Goal: Task Accomplishment & Management: Complete application form

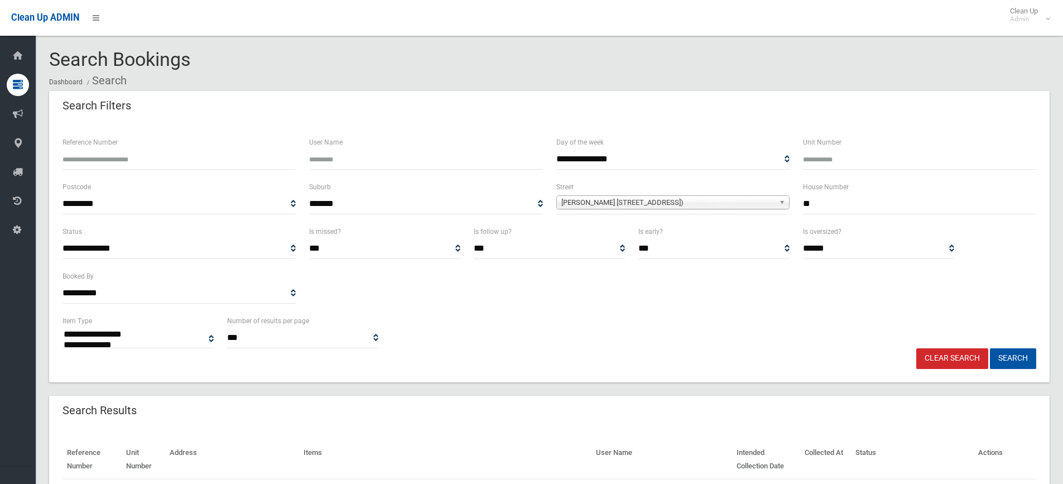
select select
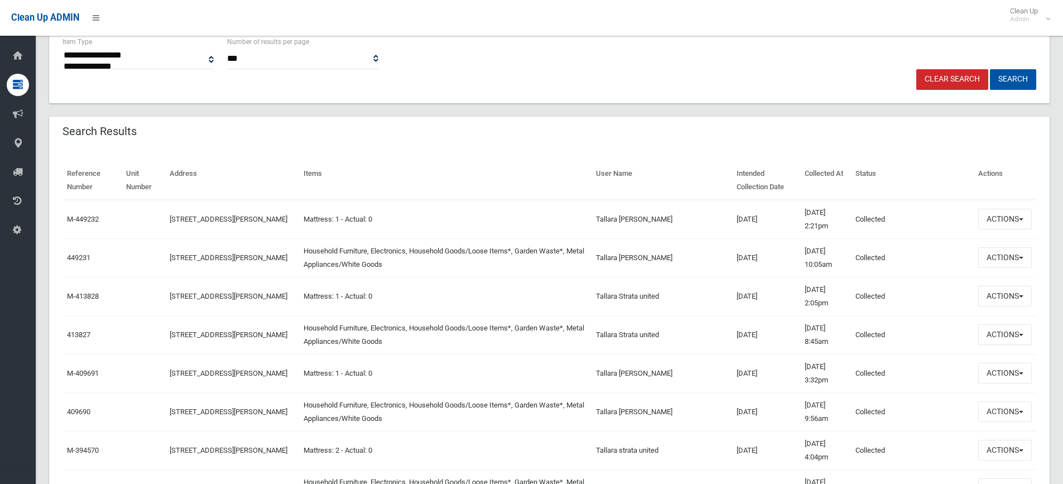
scroll to position [279, 0]
click at [1007, 261] on button "Actions" at bounding box center [1005, 257] width 54 height 21
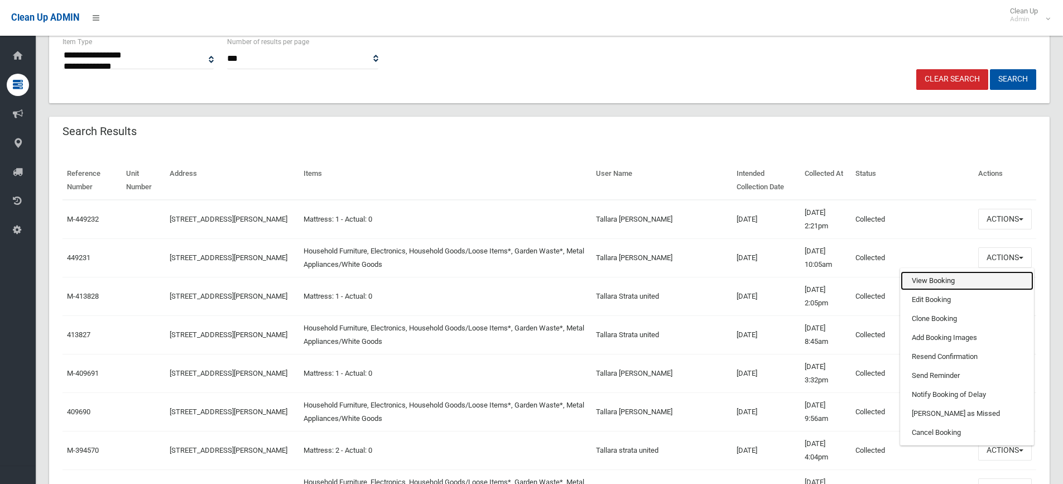
click at [942, 285] on link "View Booking" at bounding box center [967, 280] width 133 height 19
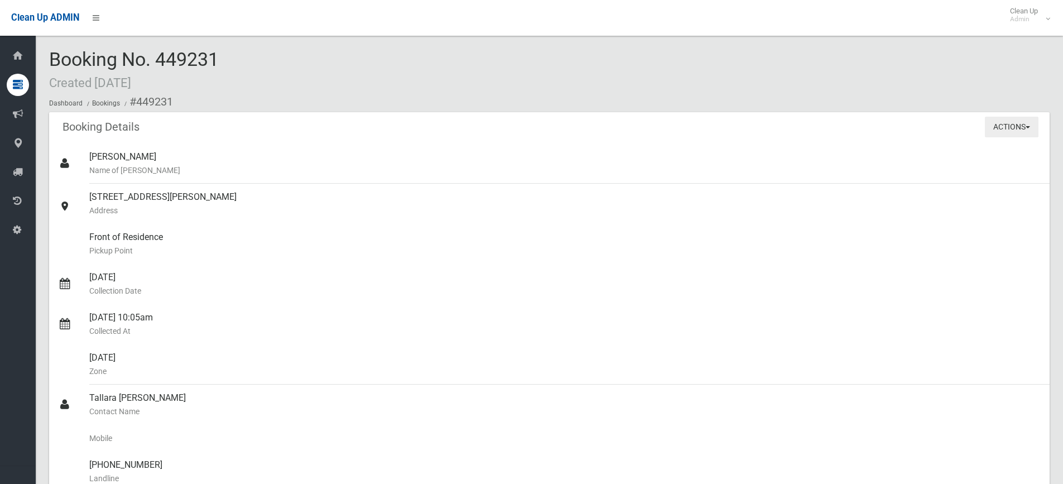
click at [1022, 128] on button "Actions" at bounding box center [1012, 127] width 54 height 21
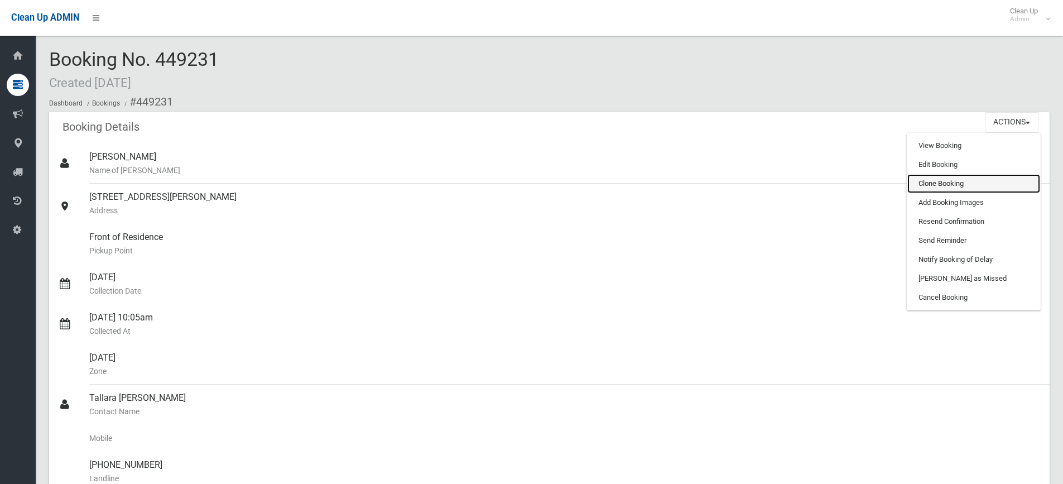
click at [953, 179] on link "Clone Booking" at bounding box center [974, 183] width 133 height 19
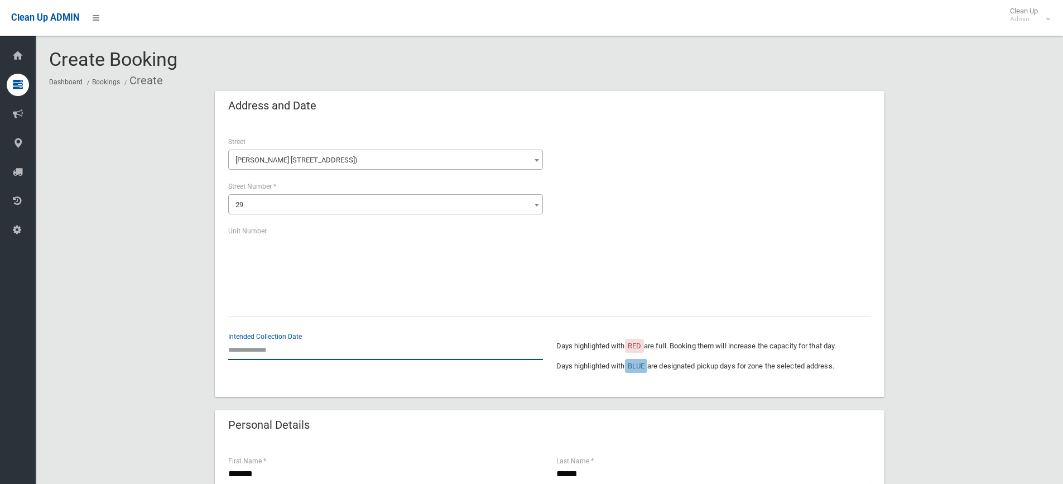
click at [260, 350] on input "text" at bounding box center [385, 349] width 315 height 21
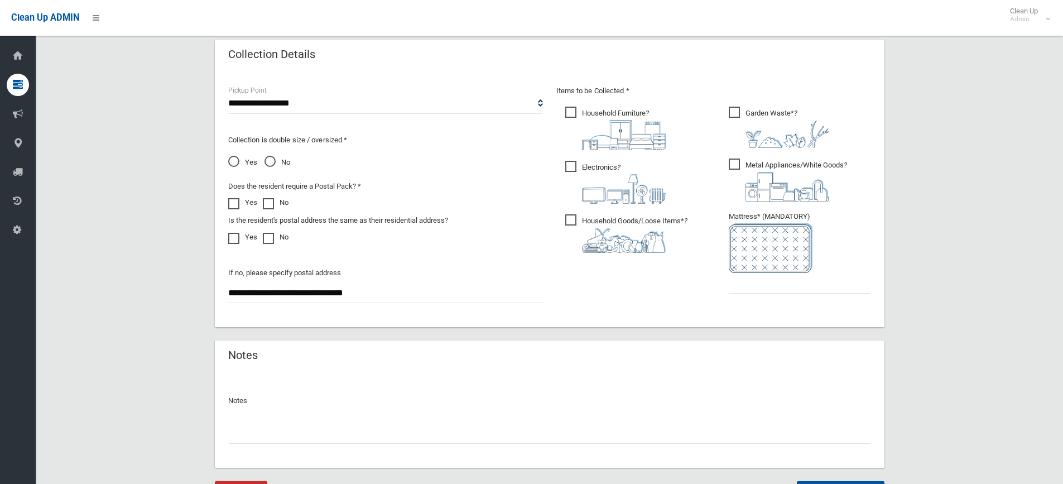
scroll to position [621, 0]
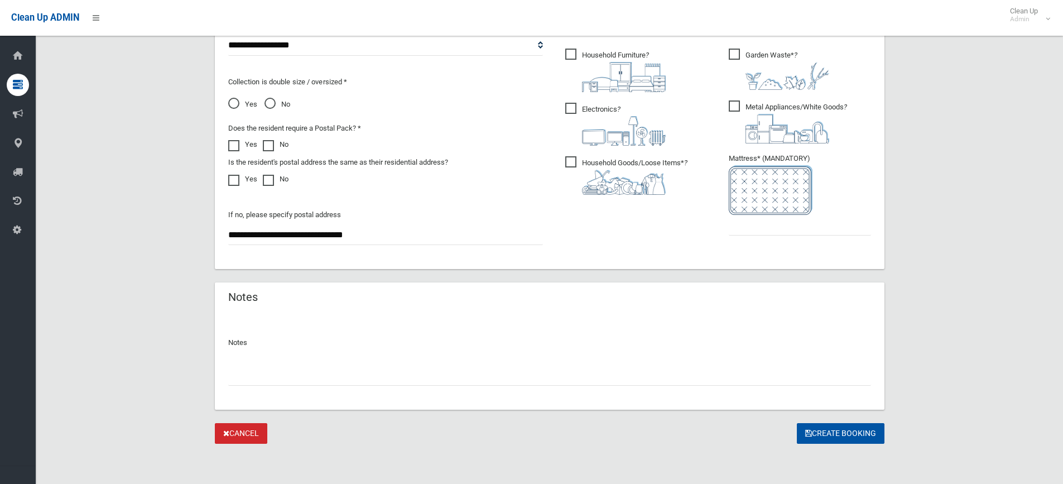
click at [322, 377] on input "text" at bounding box center [549, 375] width 643 height 21
type input "********"
click at [771, 229] on input "text" at bounding box center [800, 225] width 142 height 21
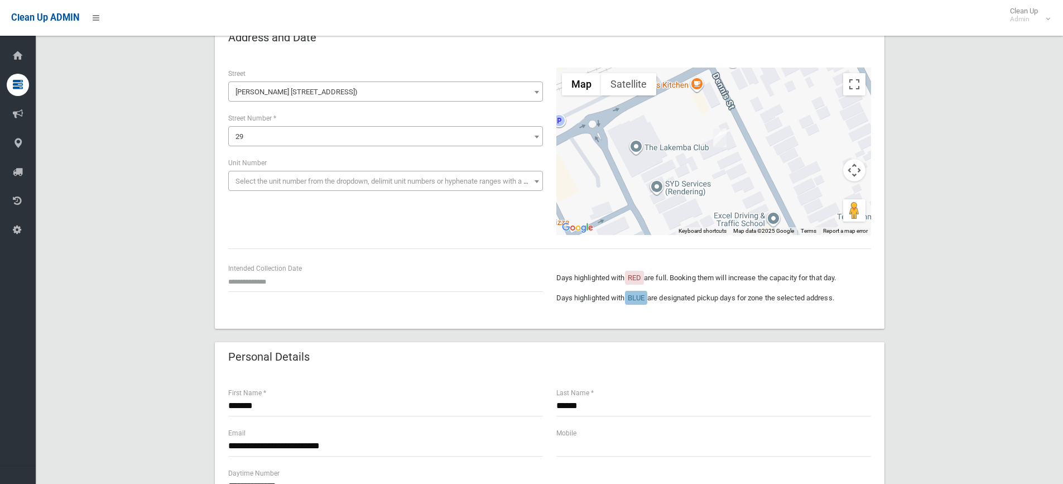
scroll to position [63, 0]
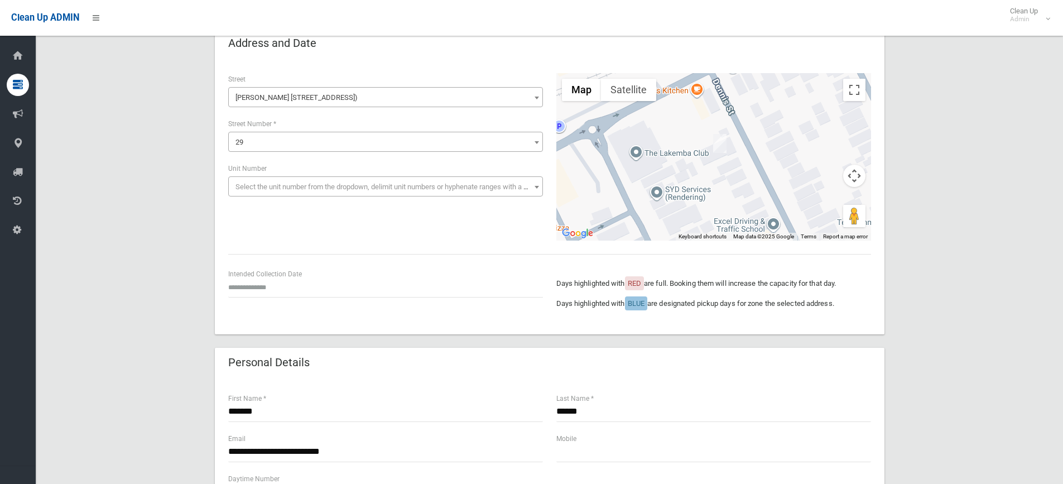
type input "*"
click at [252, 289] on input "text" at bounding box center [385, 287] width 315 height 21
click at [286, 261] on td "3" at bounding box center [280, 261] width 16 height 19
type input "**********"
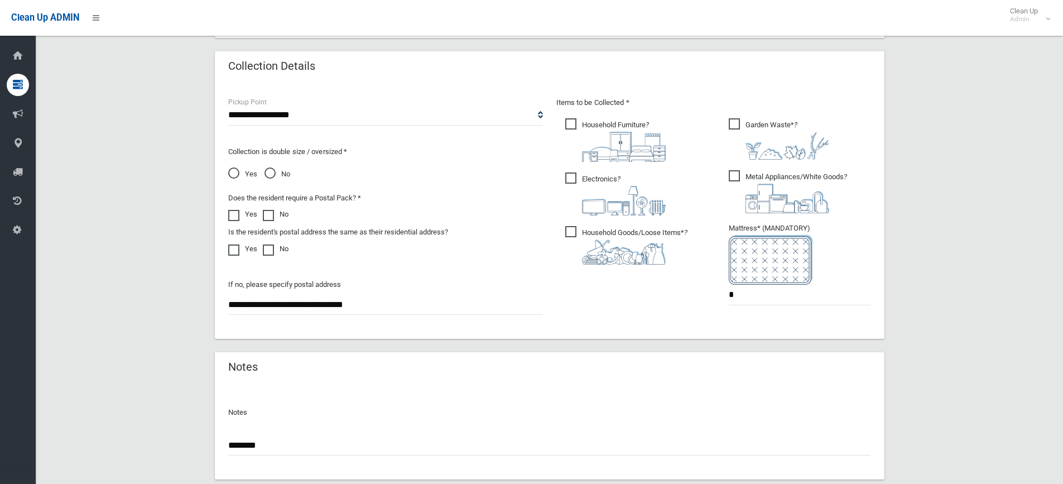
scroll to position [621, 0]
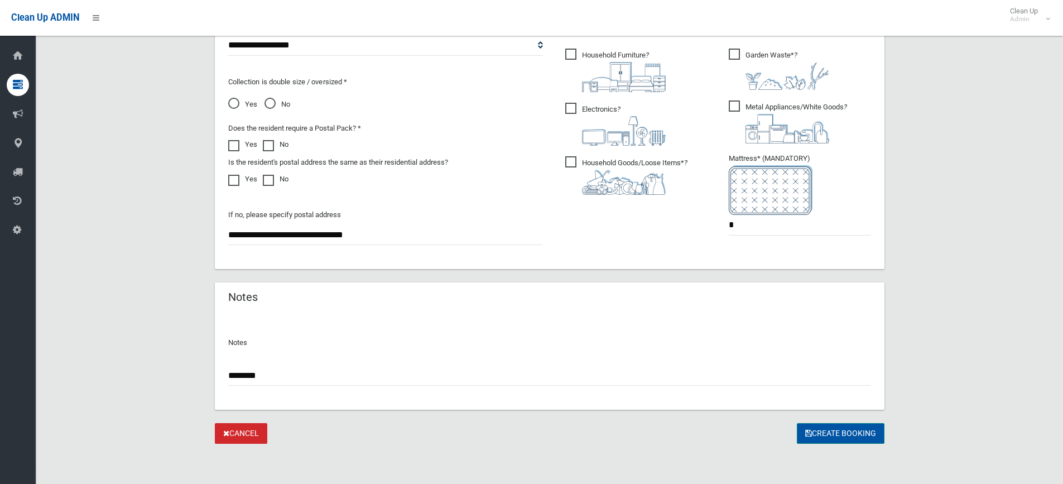
click at [806, 433] on icon "submit" at bounding box center [808, 433] width 7 height 8
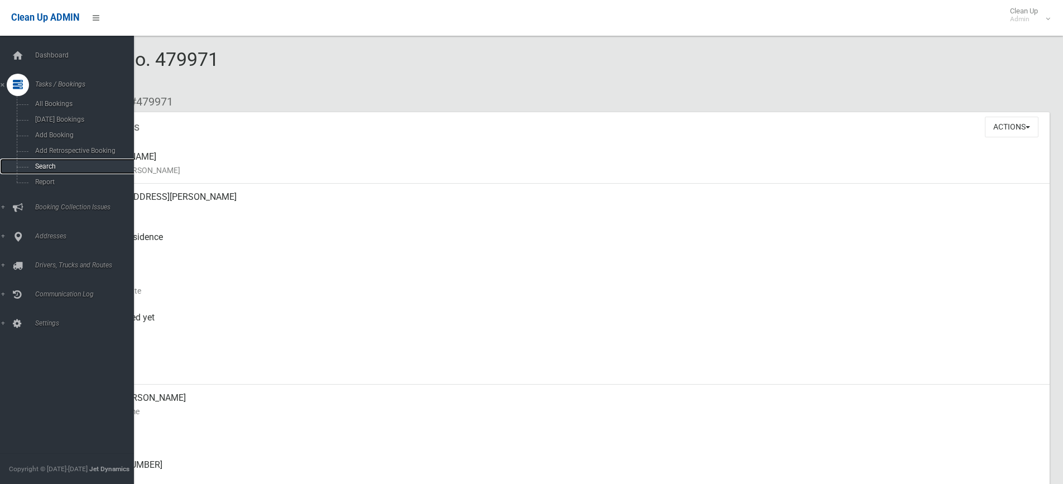
click at [57, 167] on span "Search" at bounding box center [82, 166] width 101 height 8
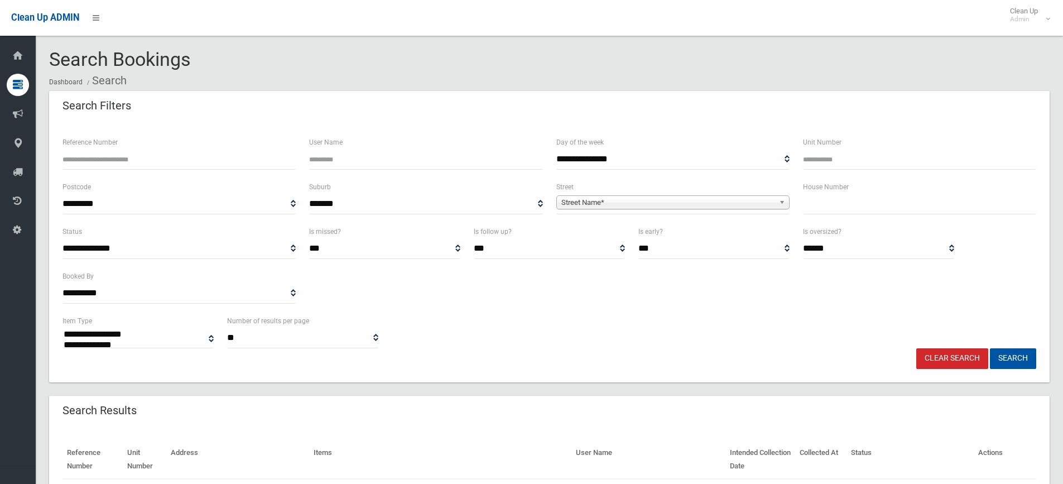
select select
